Goal: Find contact information: Find contact information

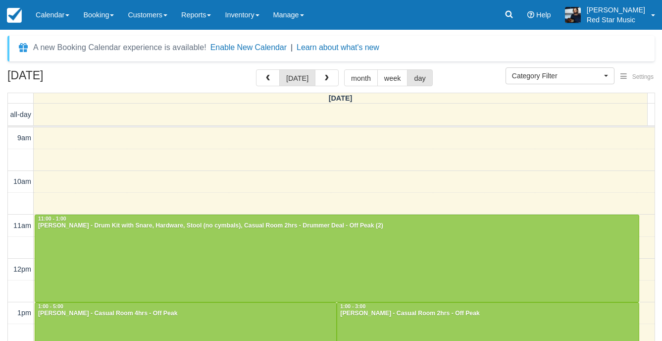
select select
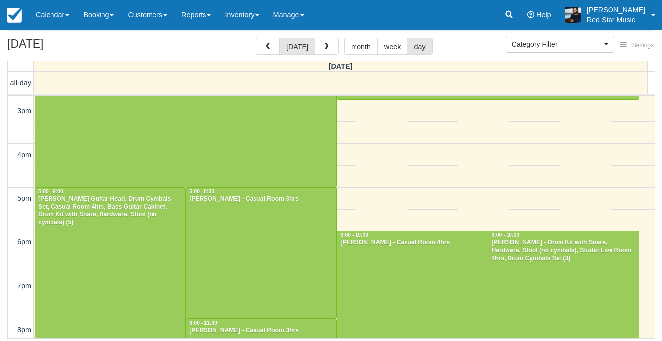
scroll to position [122, 0]
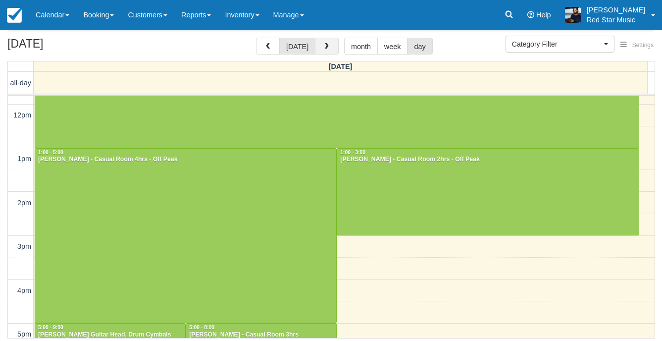
click at [330, 48] on button "button" at bounding box center [327, 46] width 24 height 17
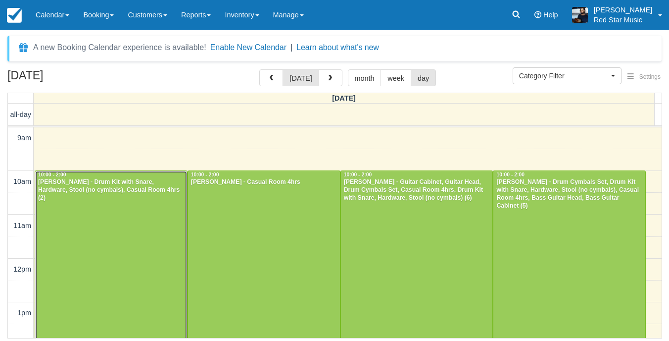
click at [126, 215] on div at bounding box center [111, 258] width 152 height 174
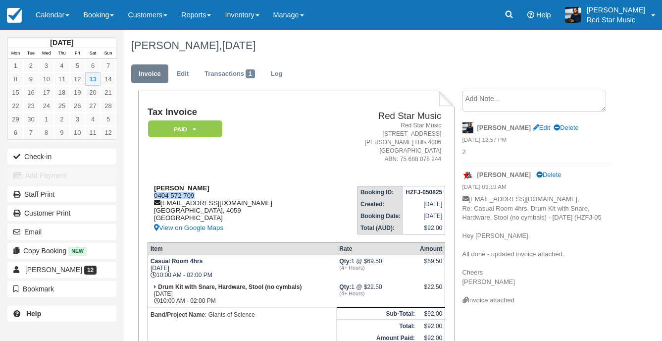
drag, startPoint x: 195, startPoint y: 195, endPoint x: 155, endPoint y: 195, distance: 40.1
click at [155, 195] on div "Ben Tuite 0404 572 709 tuitebenjamin@gmail.com Queensland, 4059 Australia View …" at bounding box center [235, 209] width 175 height 50
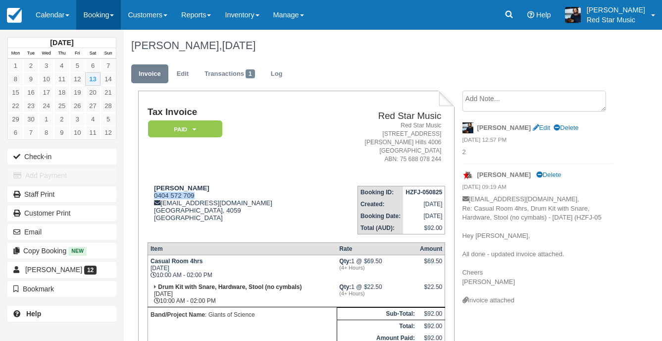
copy div "0404 572 709"
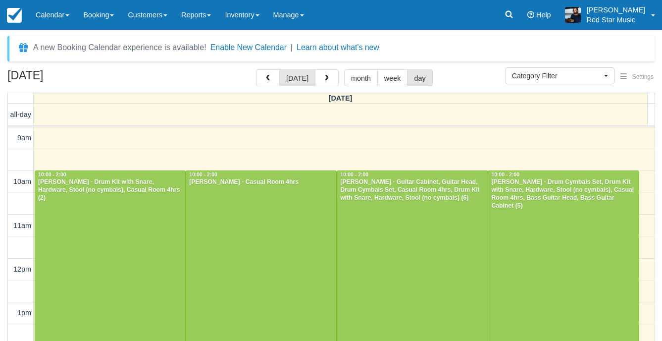
select select
click at [249, 197] on div at bounding box center [261, 258] width 150 height 174
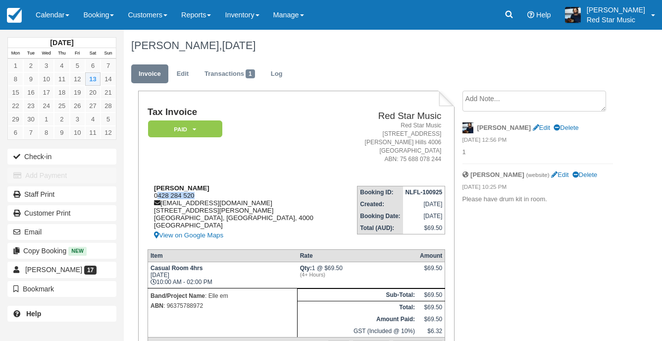
drag, startPoint x: 195, startPoint y: 192, endPoint x: 156, endPoint y: 194, distance: 38.2
click at [156, 194] on div "Bridget Lloyd-Morgan 0428 284 520 bridgeesmail@gmail.com 151 George St Brisbane…" at bounding box center [245, 212] width 195 height 57
drag, startPoint x: 156, startPoint y: 194, endPoint x: 203, endPoint y: 196, distance: 46.6
click at [203, 196] on div "Bridget Lloyd-Morgan 0428 284 520 bridgeesmail@gmail.com 151 George St Brisbane…" at bounding box center [245, 212] width 195 height 57
drag, startPoint x: 201, startPoint y: 195, endPoint x: 153, endPoint y: 195, distance: 48.0
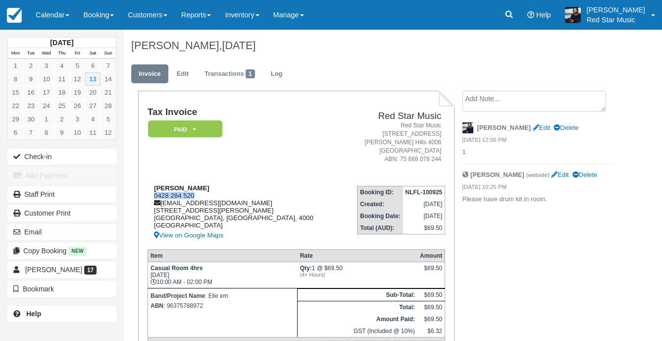
click at [153, 195] on div "Bridget Lloyd-Morgan 0428 284 520 bridgeesmail@gmail.com 151 George St Brisbane…" at bounding box center [245, 212] width 195 height 57
copy div "0428 284 520"
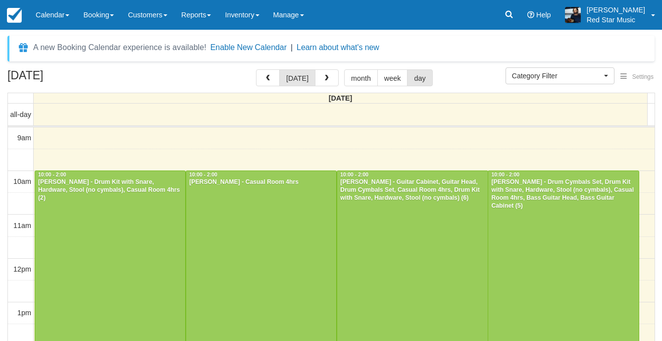
select select
click at [402, 225] on div at bounding box center [412, 258] width 150 height 174
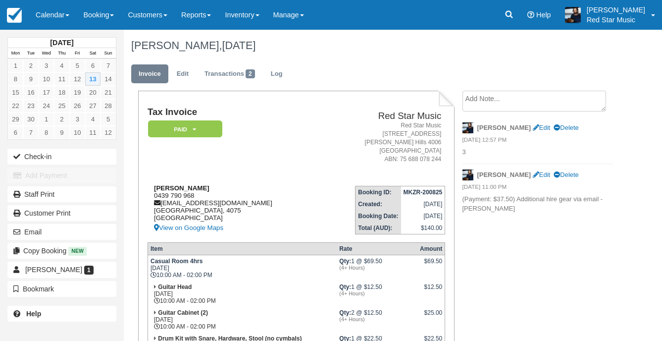
scroll to position [50, 0]
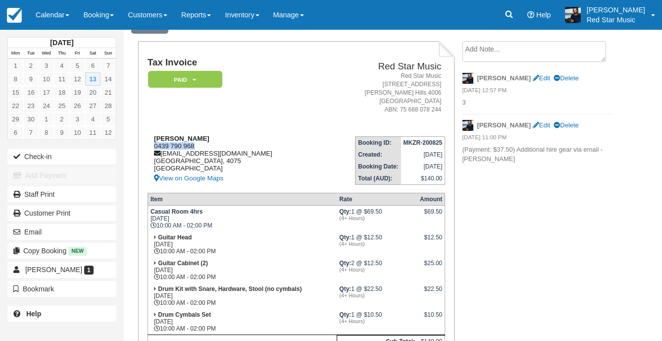
drag, startPoint x: 192, startPoint y: 144, endPoint x: 152, endPoint y: 147, distance: 39.7
click at [152, 147] on div "Mariah Tong 0439 790 968 m.tong323@gmail.com Queensland, 4075 Australia View on…" at bounding box center [234, 160] width 173 height 50
copy div "0439 790 968"
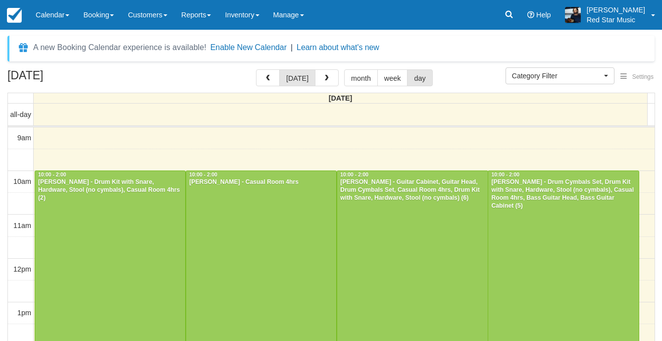
select select
click at [538, 243] on div at bounding box center [563, 258] width 150 height 174
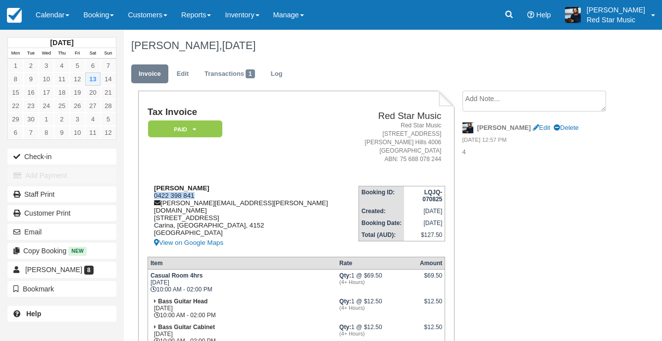
drag, startPoint x: 195, startPoint y: 194, endPoint x: 153, endPoint y: 195, distance: 42.1
click at [153, 195] on div "Neil Quilley 0422 398 841 neil.quilley@gmail.com 27 Billan St Carina, Queenslan…" at bounding box center [253, 216] width 211 height 64
copy div "0422 398 841"
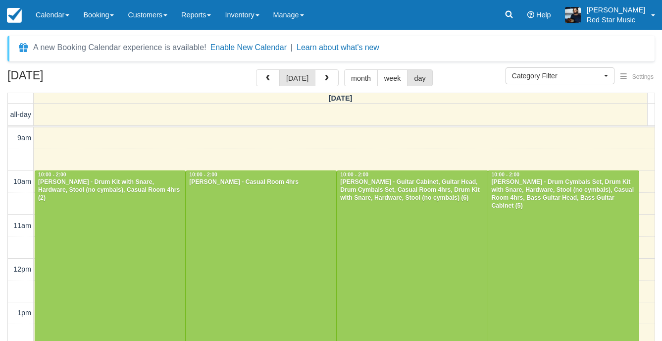
select select
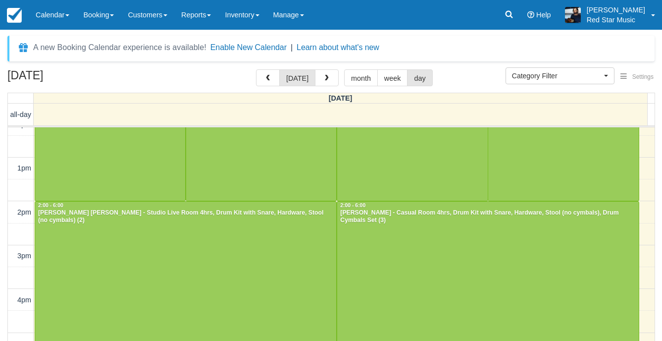
scroll to position [149, 0]
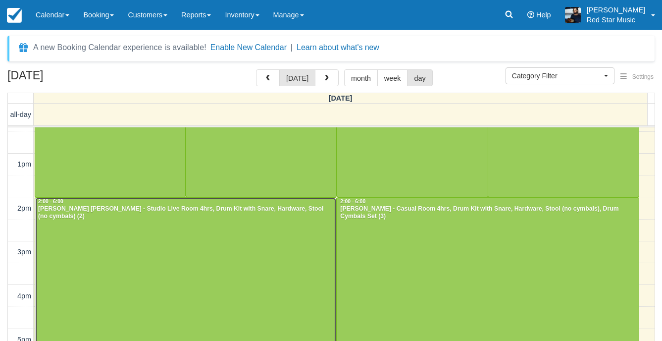
click at [124, 246] on div at bounding box center [185, 285] width 301 height 174
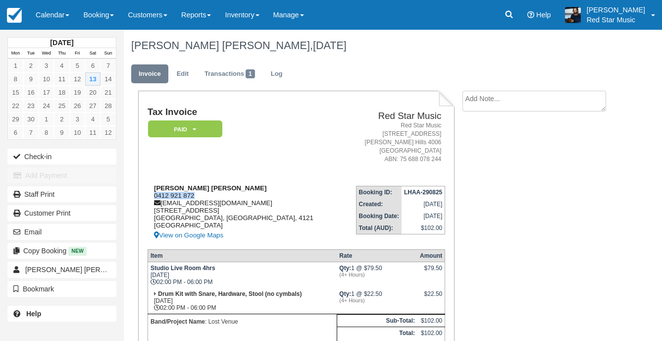
drag, startPoint x: 194, startPoint y: 195, endPoint x: 151, endPoint y: 196, distance: 42.1
click at [151, 196] on div "[PERSON_NAME] [PERSON_NAME] 0412 921 872 [EMAIL_ADDRESS][DOMAIN_NAME] [STREET_A…" at bounding box center [245, 212] width 194 height 57
copy div "0412 921 872"
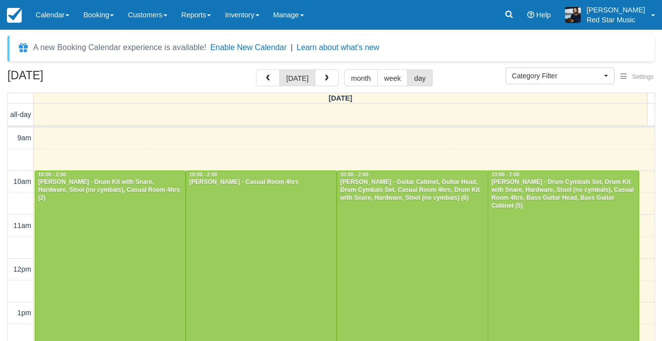
select select
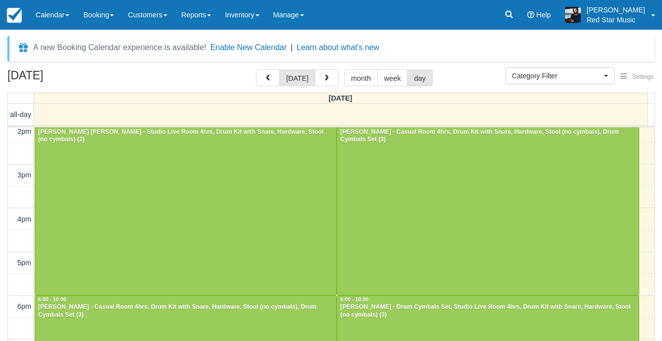
scroll to position [198, 0]
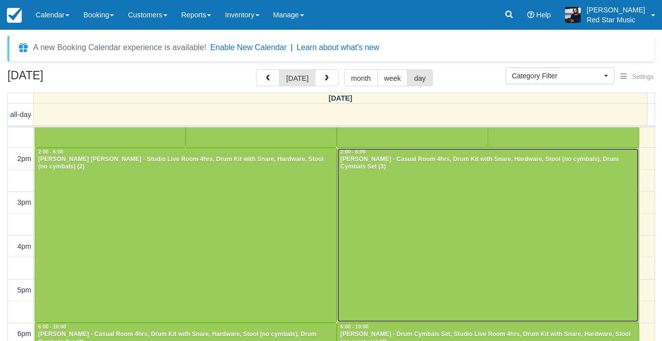
click at [415, 216] on div at bounding box center [487, 235] width 301 height 174
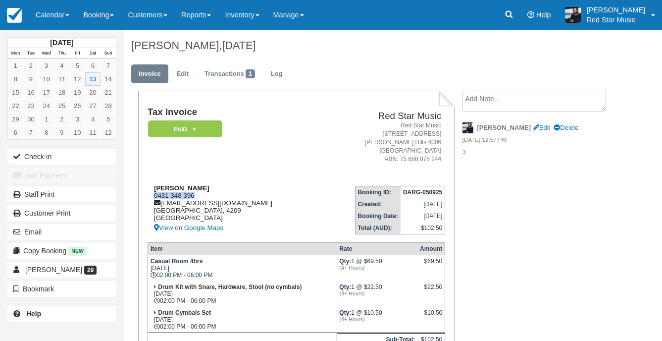
drag, startPoint x: 208, startPoint y: 196, endPoint x: 151, endPoint y: 197, distance: 57.4
click at [151, 197] on div "Oliver Wang 0431 348 396 wzh010614@yahoo.com Queensland, 4209 Australia View on…" at bounding box center [234, 209] width 173 height 50
copy div "0431 348 396"
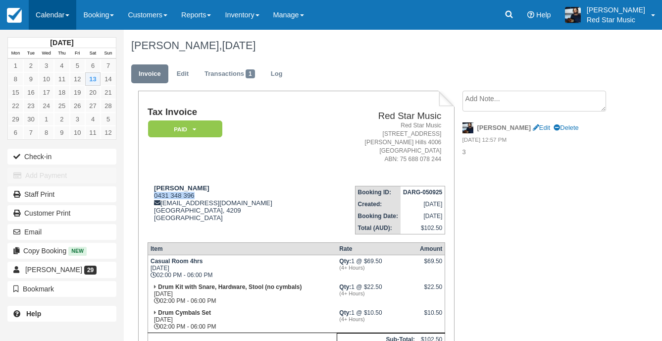
click at [40, 16] on link "Calendar" at bounding box center [53, 15] width 48 height 30
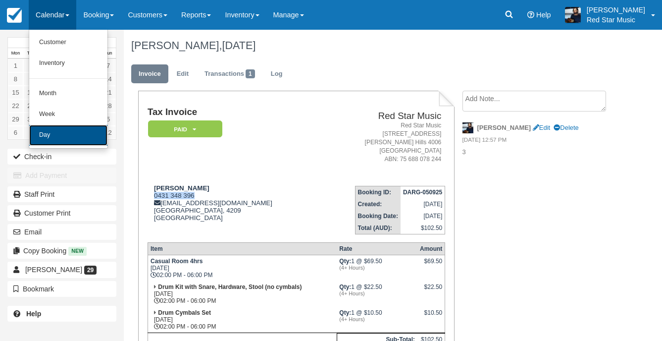
click at [60, 137] on link "Day" at bounding box center [68, 135] width 78 height 21
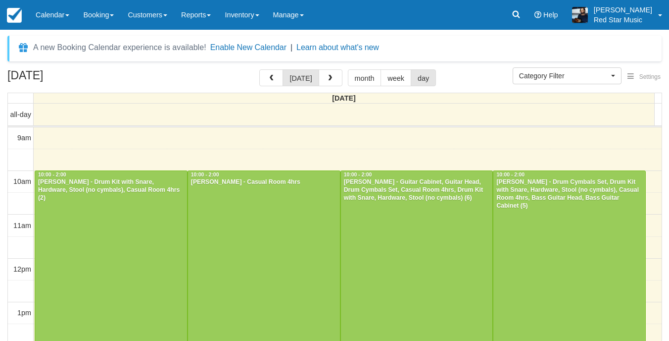
select select
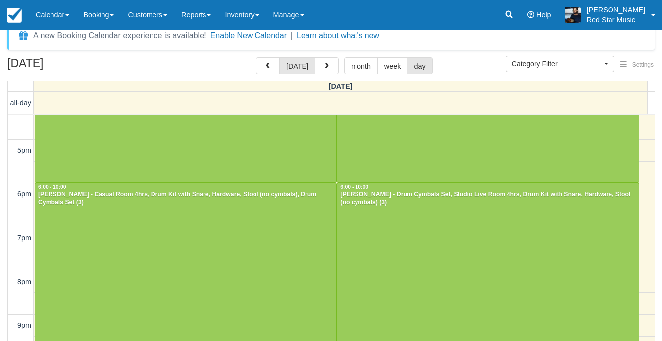
scroll to position [32, 0]
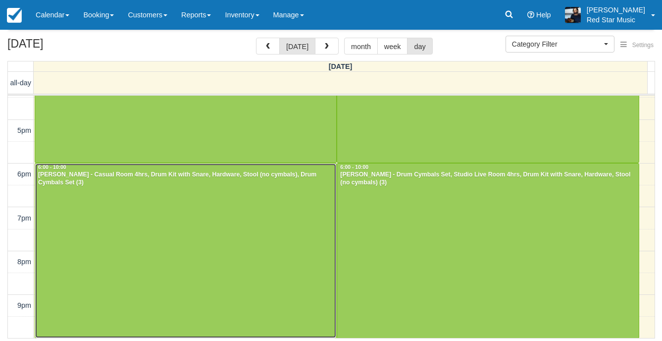
click at [175, 211] on div at bounding box center [185, 250] width 301 height 174
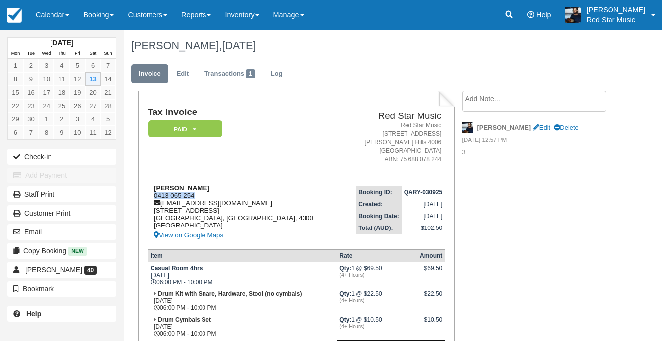
drag, startPoint x: 189, startPoint y: 196, endPoint x: 153, endPoint y: 197, distance: 35.7
click at [153, 197] on div "[PERSON_NAME] 0413 065 254 [EMAIL_ADDRESS][DOMAIN_NAME] [STREET_ADDRESS] View o…" at bounding box center [244, 212] width 193 height 57
copy div "0413 065 254"
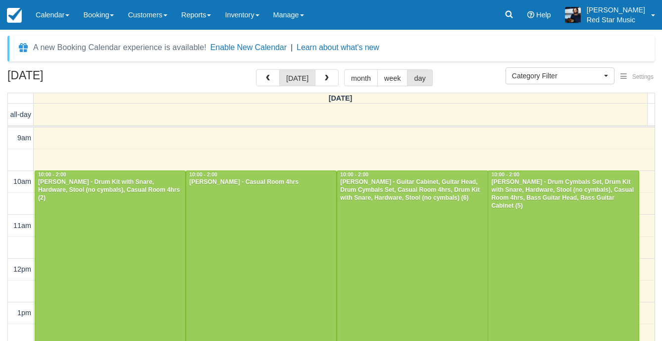
select select
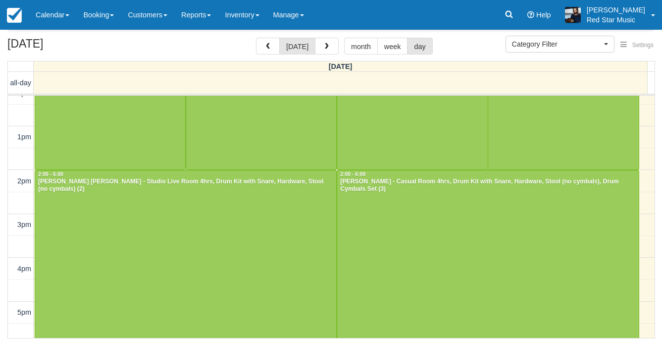
scroll to position [297, 0]
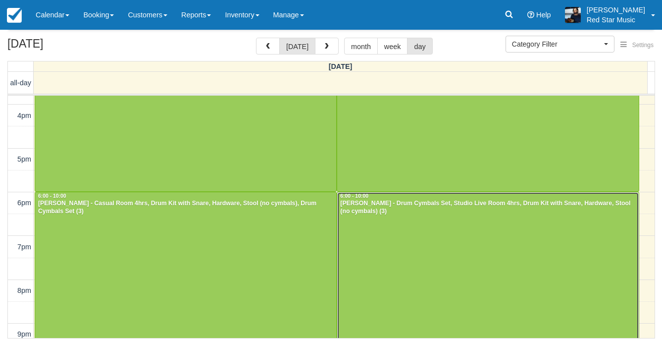
click at [406, 227] on div at bounding box center [487, 279] width 301 height 174
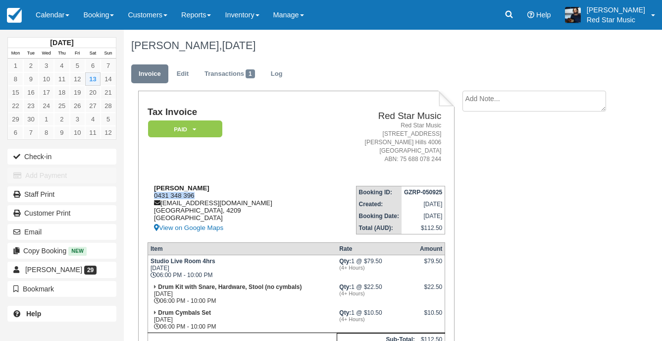
drag, startPoint x: 195, startPoint y: 194, endPoint x: 154, endPoint y: 195, distance: 41.1
click at [154, 195] on div "[PERSON_NAME] 0431 348 396 [EMAIL_ADDRESS][DOMAIN_NAME] [GEOGRAPHIC_DATA] View …" at bounding box center [234, 209] width 173 height 50
copy div "0431 348 396"
drag, startPoint x: 48, startPoint y: 11, endPoint x: 51, endPoint y: 47, distance: 35.8
click at [48, 11] on link "Calendar" at bounding box center [53, 15] width 48 height 30
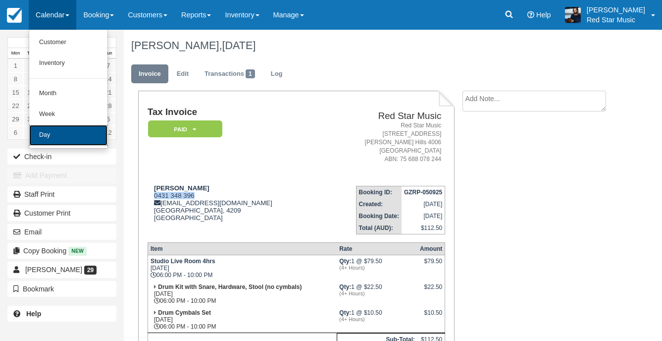
click at [48, 136] on link "Day" at bounding box center [68, 135] width 78 height 21
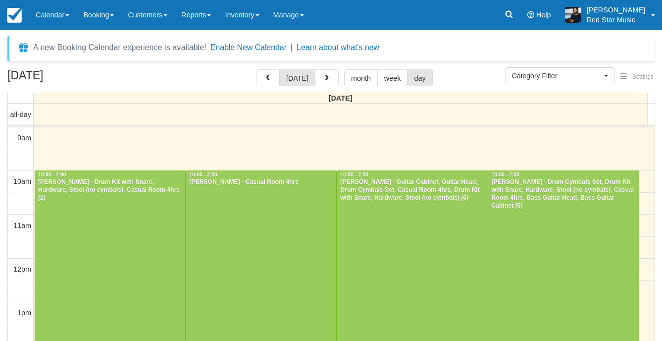
select select
